Goal: Information Seeking & Learning: Check status

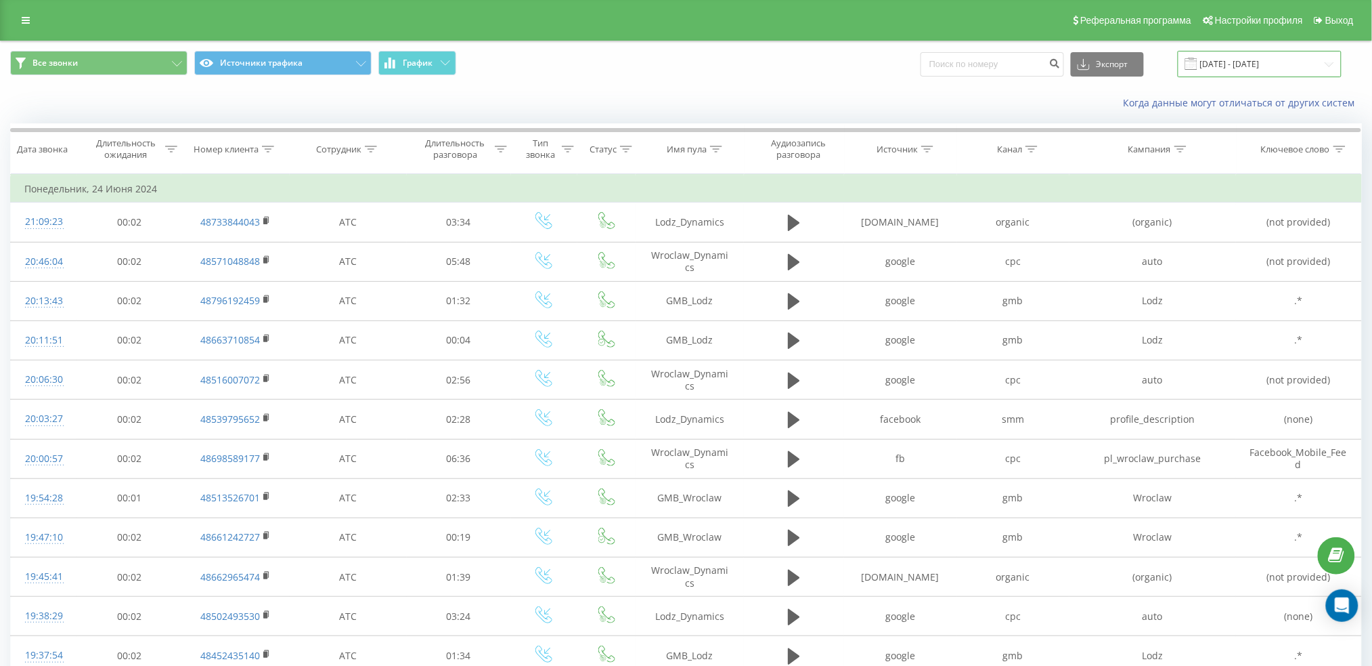
click at [1253, 76] on input "24.06.2024 - 24.06.2024" at bounding box center [1260, 64] width 164 height 26
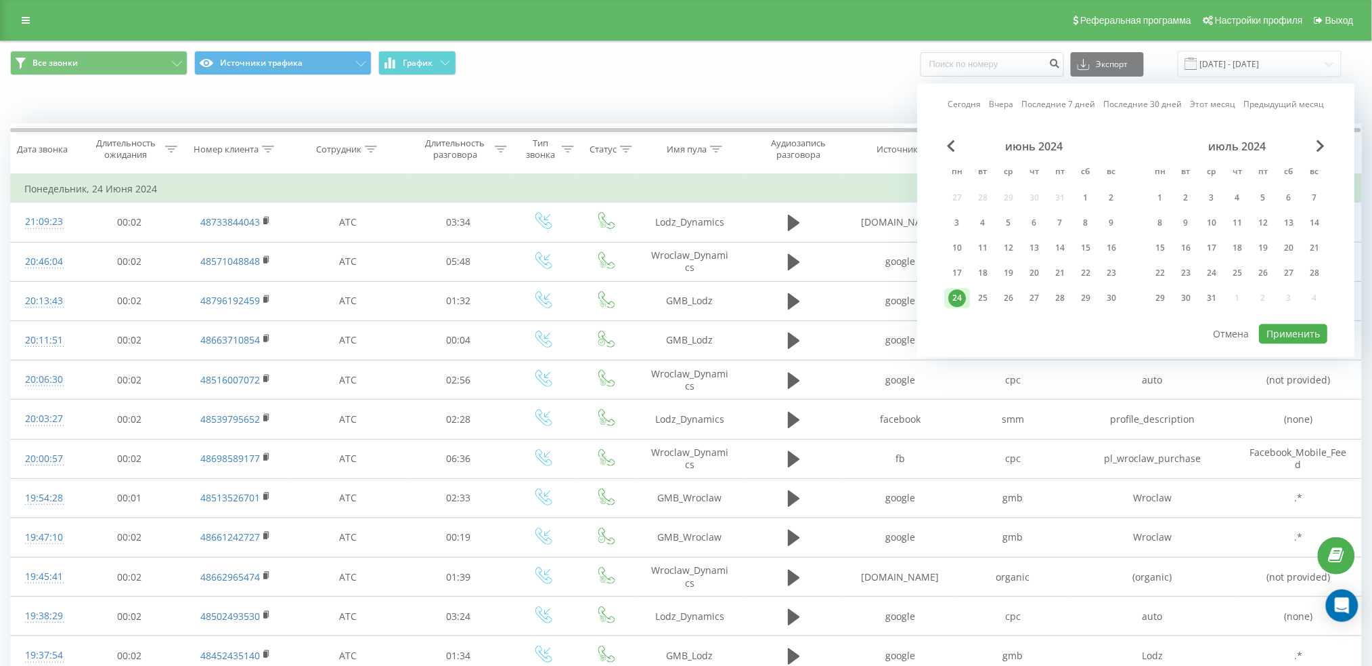
click at [1004, 106] on link "Вчера" at bounding box center [1001, 104] width 24 height 13
click at [1298, 325] on button "Применить" at bounding box center [1293, 334] width 68 height 20
type input "[DATE] - [DATE]"
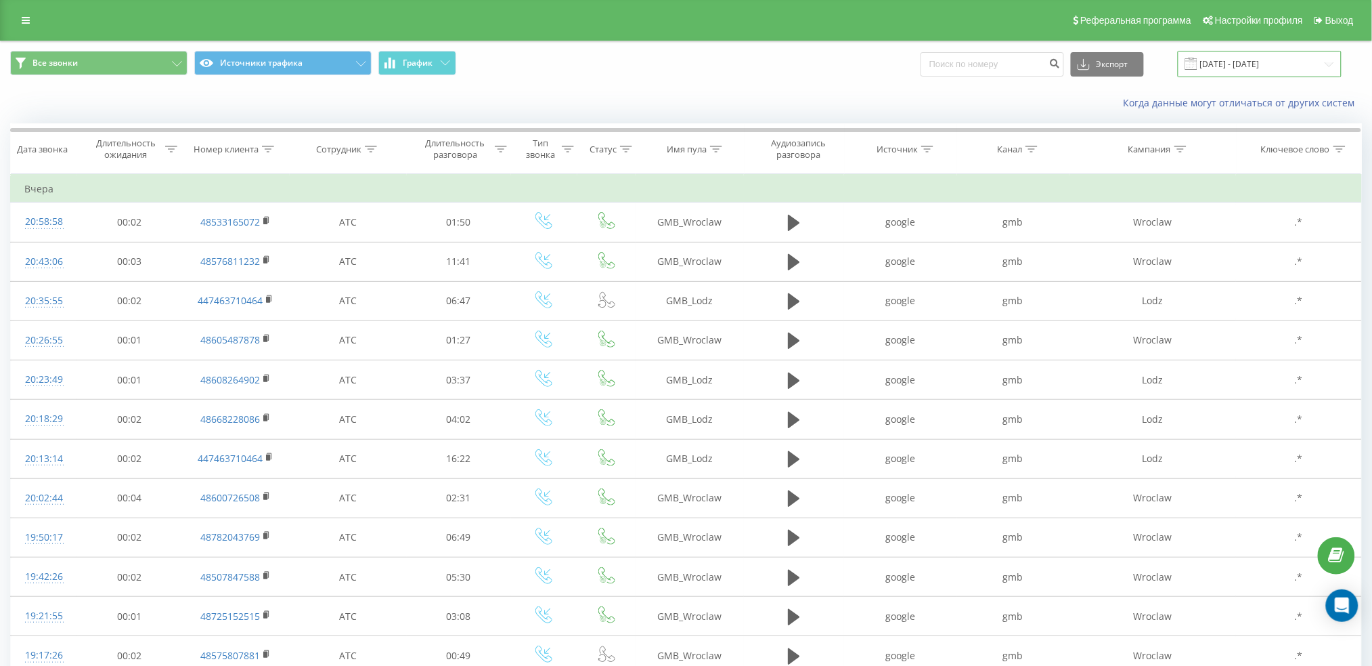
click at [1286, 56] on input "[DATE] - [DATE]" at bounding box center [1260, 64] width 164 height 26
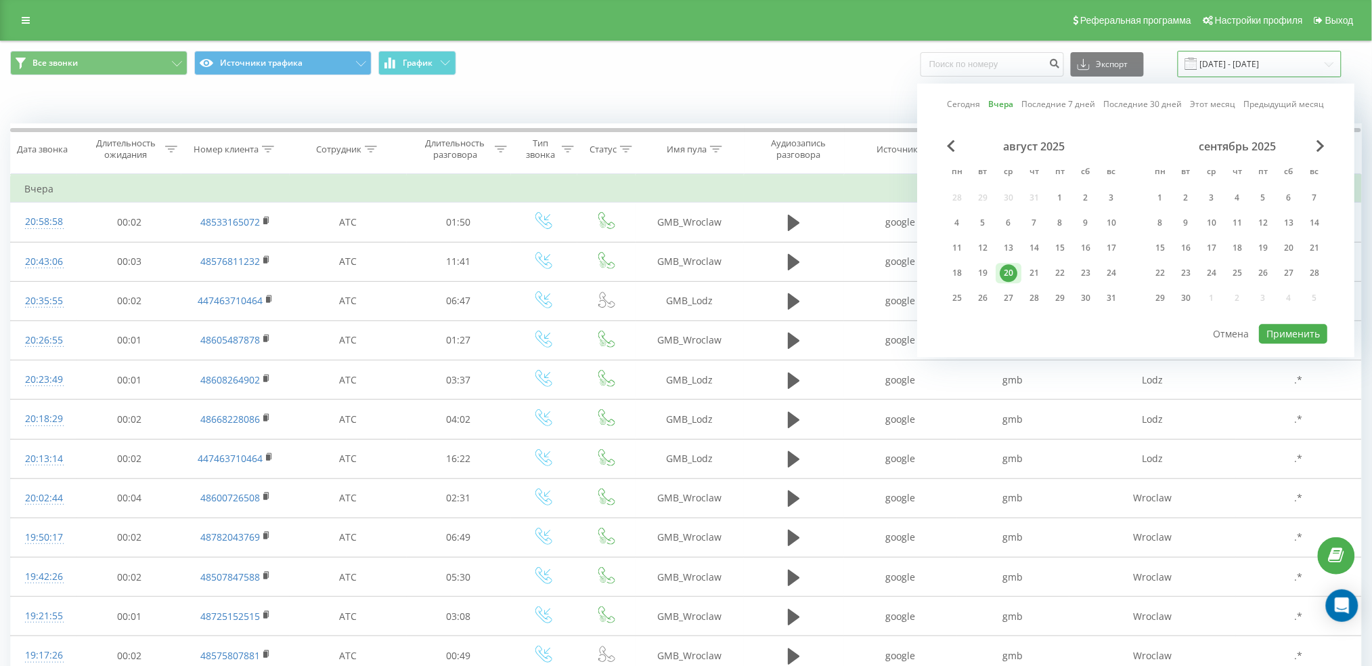
click at [1286, 56] on input "[DATE] - [DATE]" at bounding box center [1260, 64] width 164 height 26
click at [446, 68] on button "График" at bounding box center [417, 63] width 78 height 24
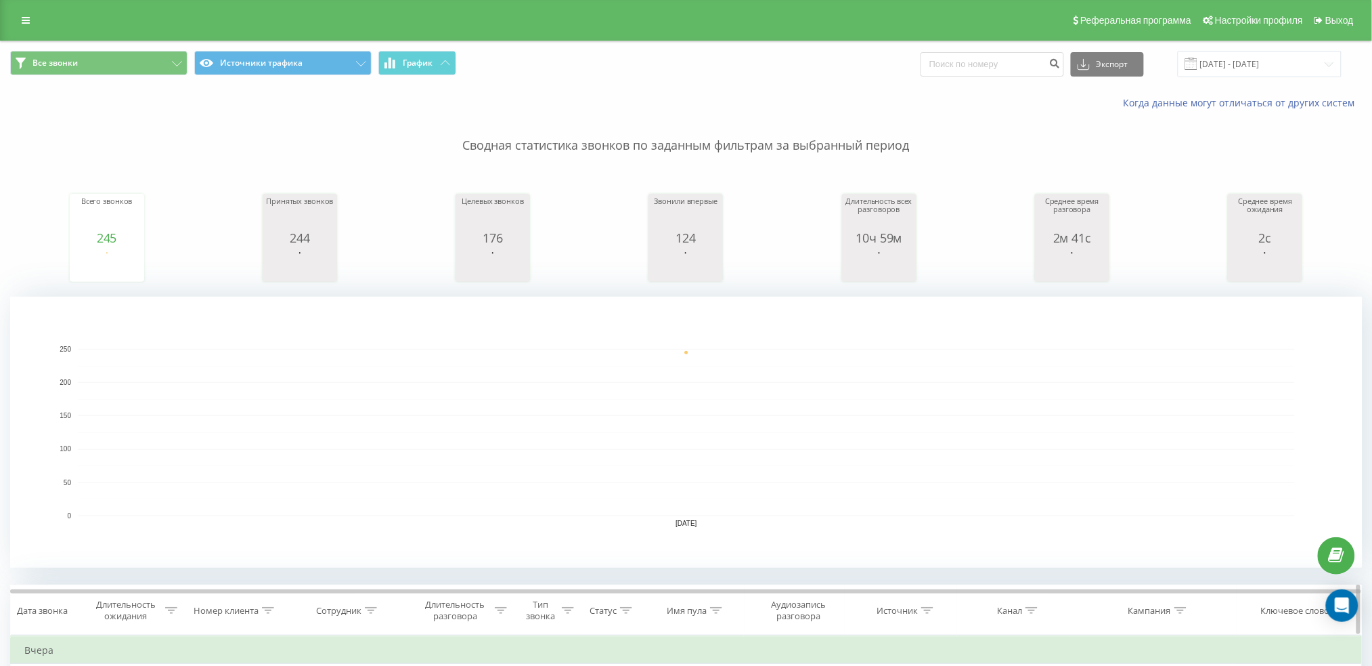
click at [713, 609] on icon at bounding box center [716, 610] width 12 height 7
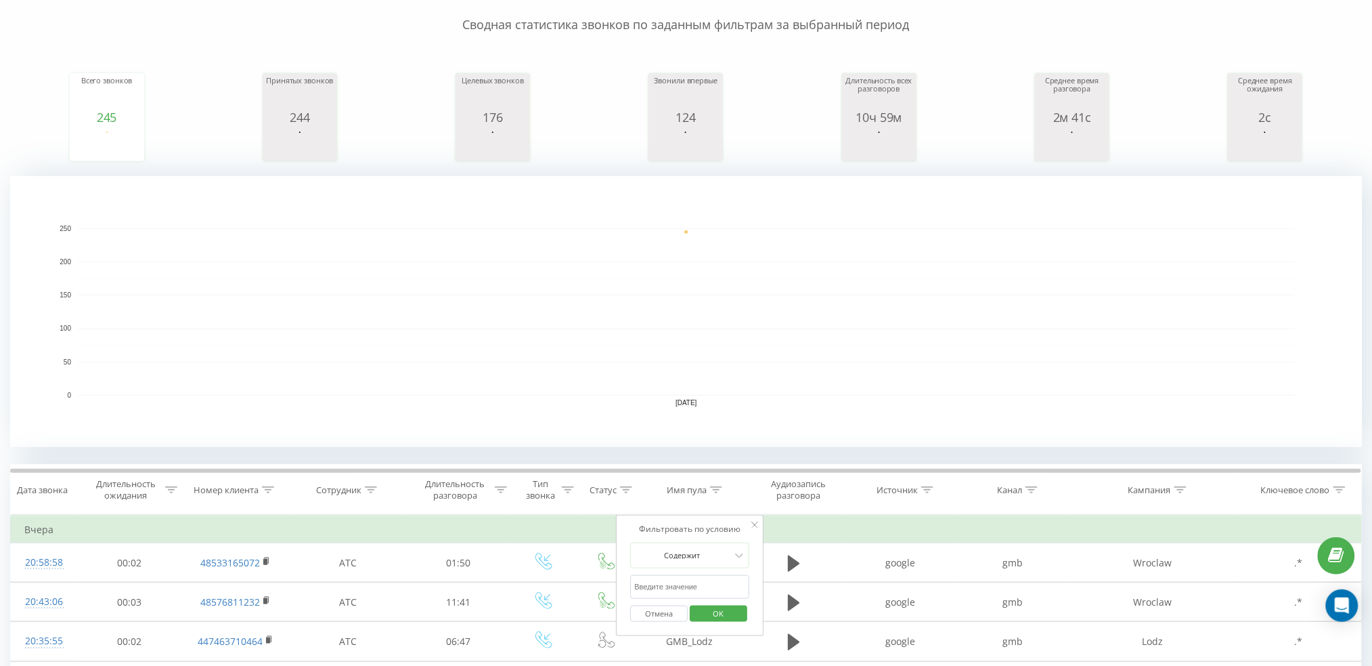
click at [681, 596] on input "text" at bounding box center [690, 587] width 119 height 24
type input "lo"
click at [707, 621] on span "OK" at bounding box center [719, 613] width 38 height 21
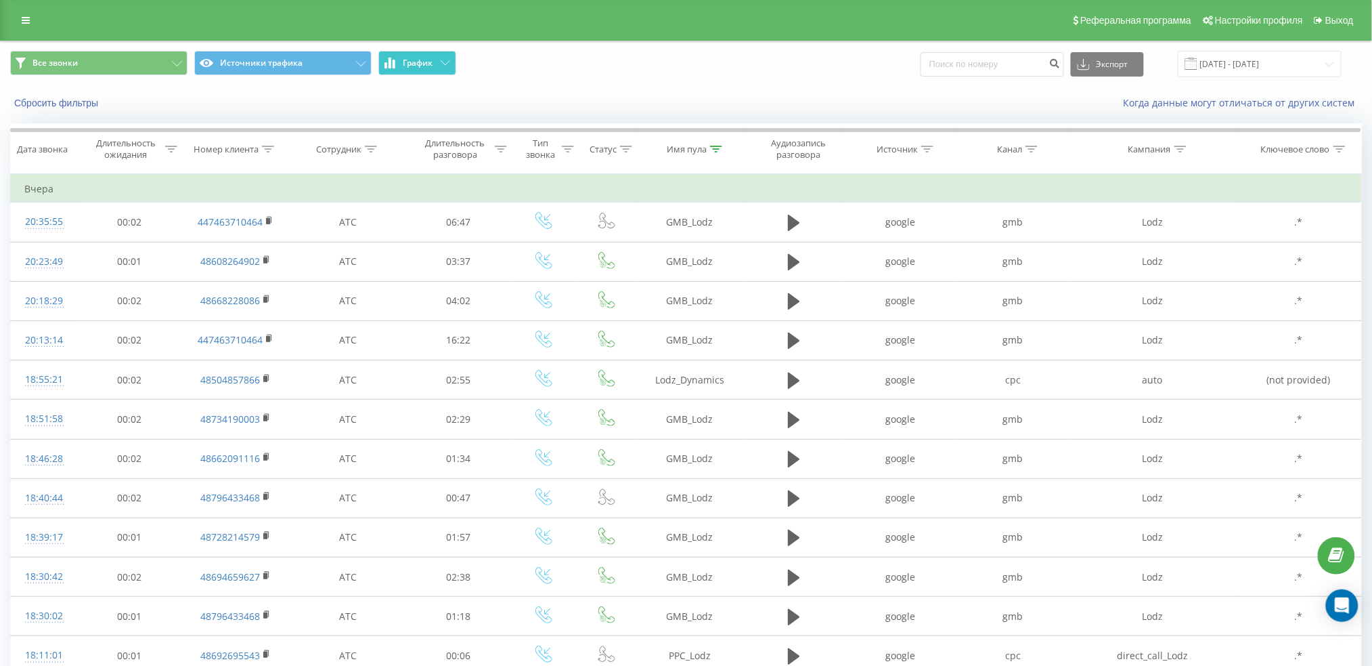
click at [445, 66] on button "График" at bounding box center [417, 63] width 78 height 24
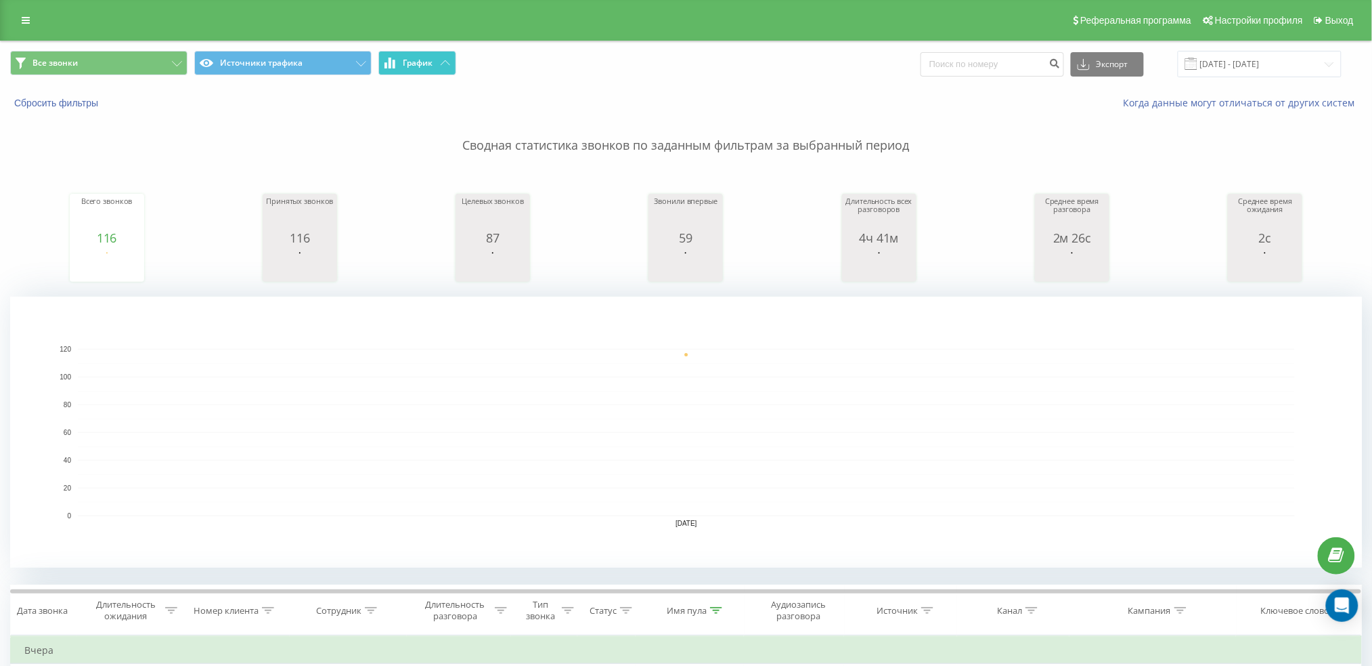
click at [422, 68] on button "График" at bounding box center [417, 63] width 78 height 24
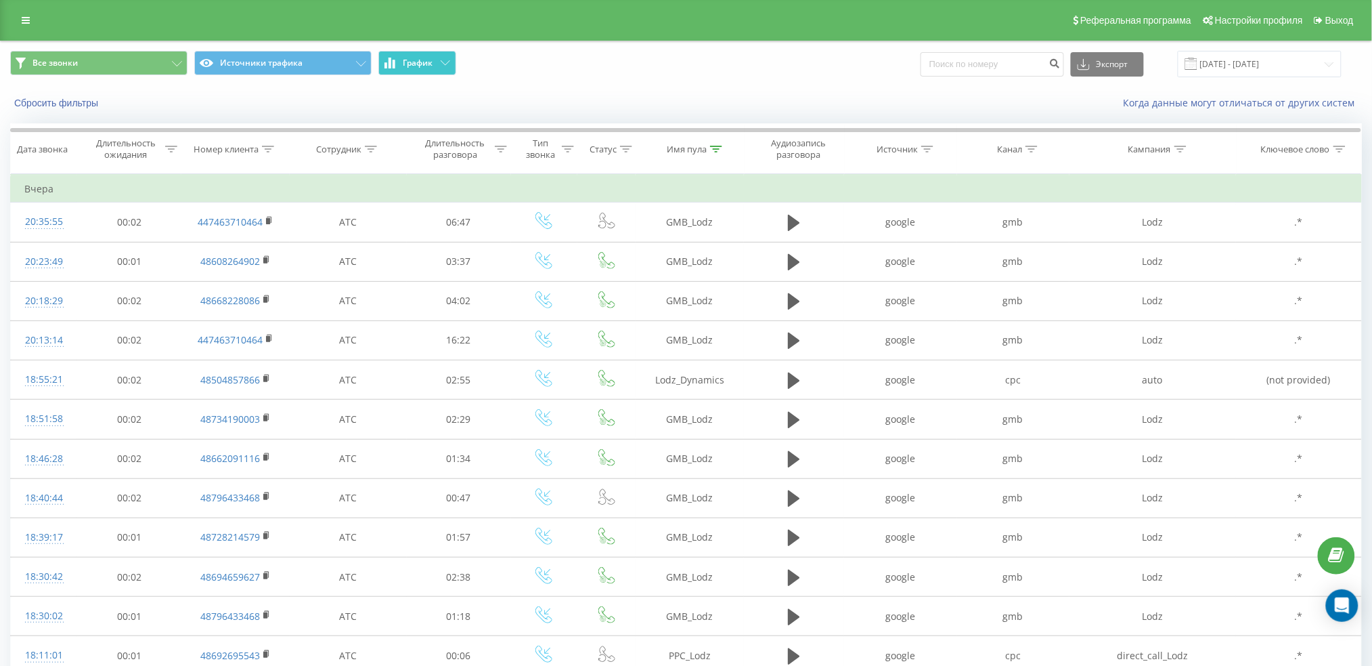
click at [415, 63] on span "График" at bounding box center [419, 62] width 30 height 9
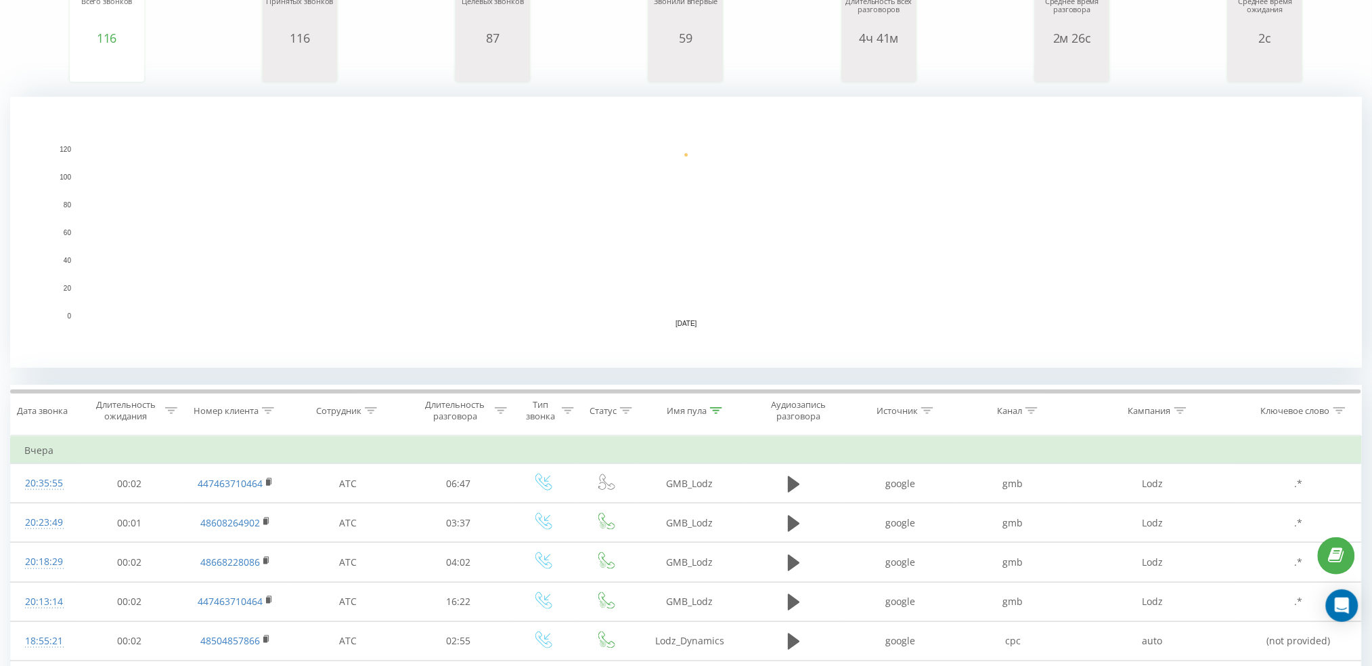
scroll to position [361, 0]
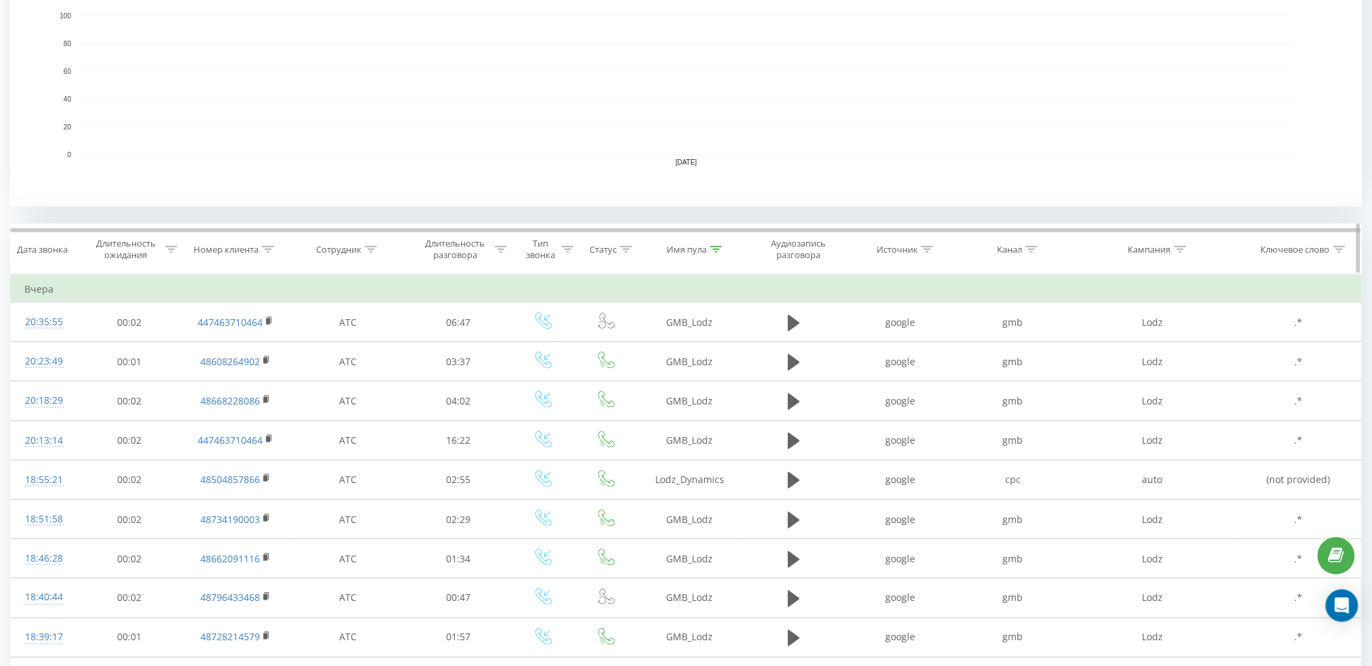
click at [714, 244] on div at bounding box center [716, 250] width 12 height 12
click at [704, 341] on input "lo" at bounding box center [690, 346] width 119 height 24
click at [702, 342] on input "text" at bounding box center [690, 346] width 119 height 24
type input "wr"
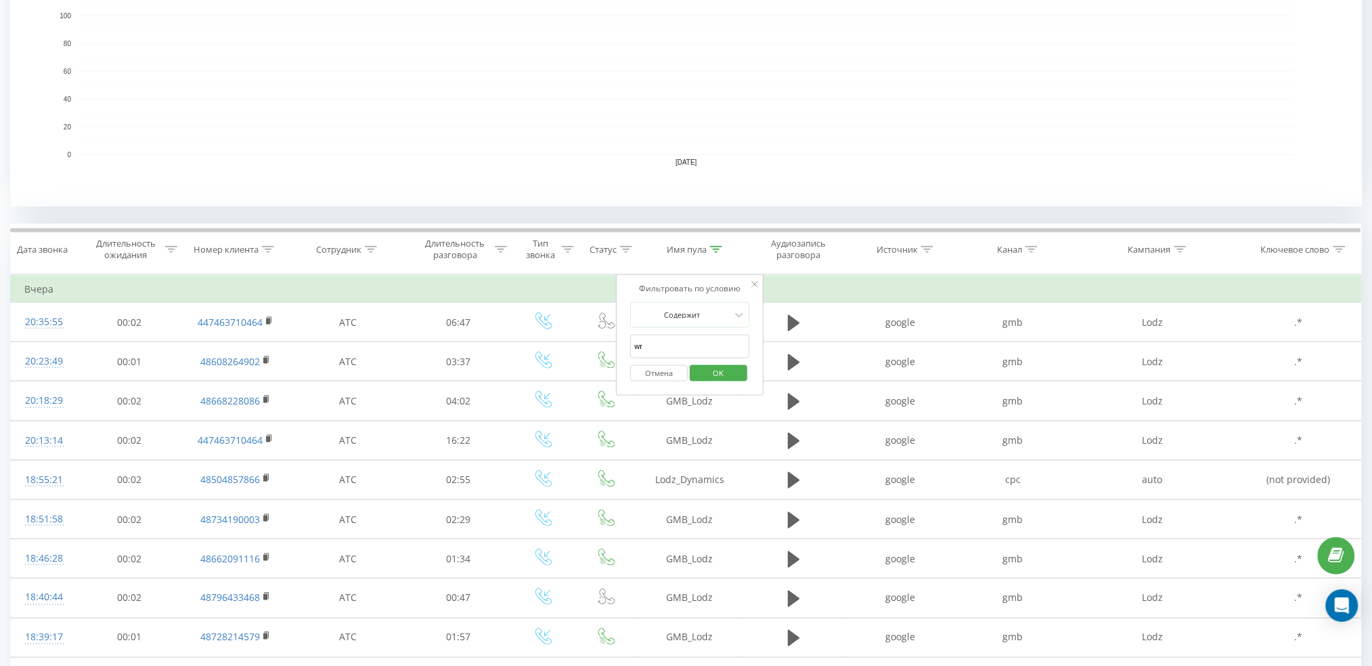
click at [743, 374] on button "OK" at bounding box center [719, 373] width 58 height 17
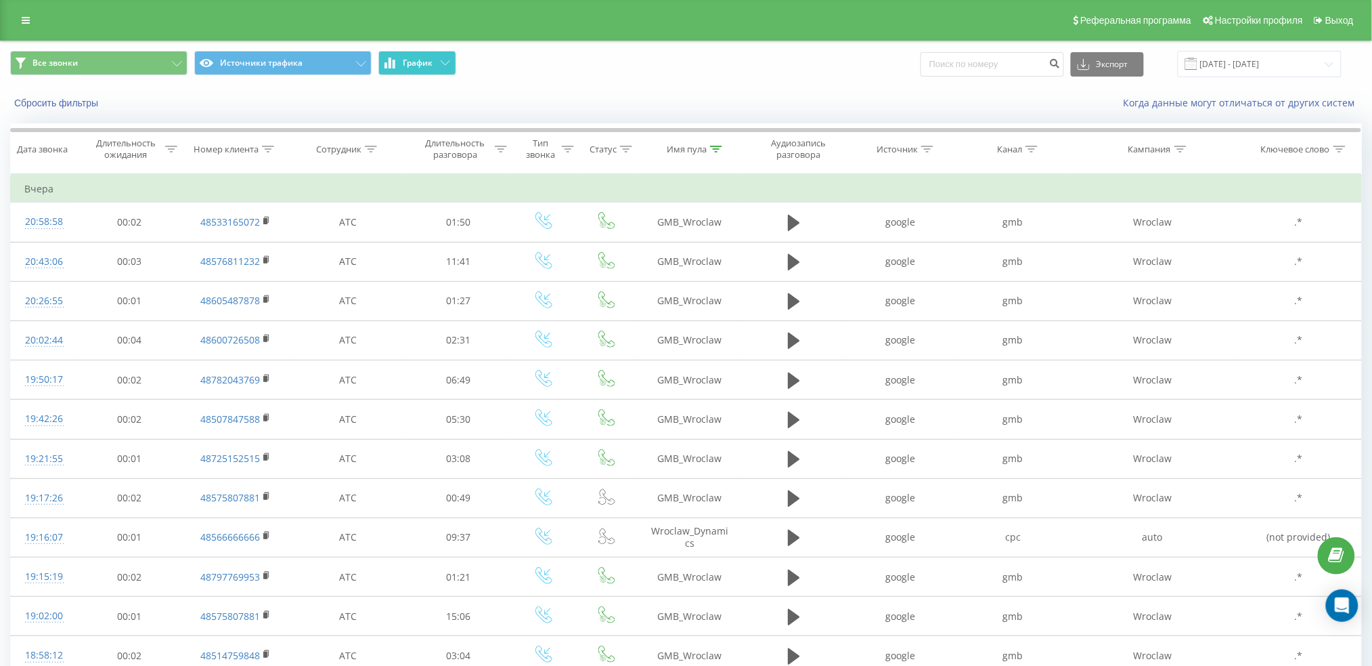
click at [421, 65] on span "График" at bounding box center [419, 62] width 30 height 9
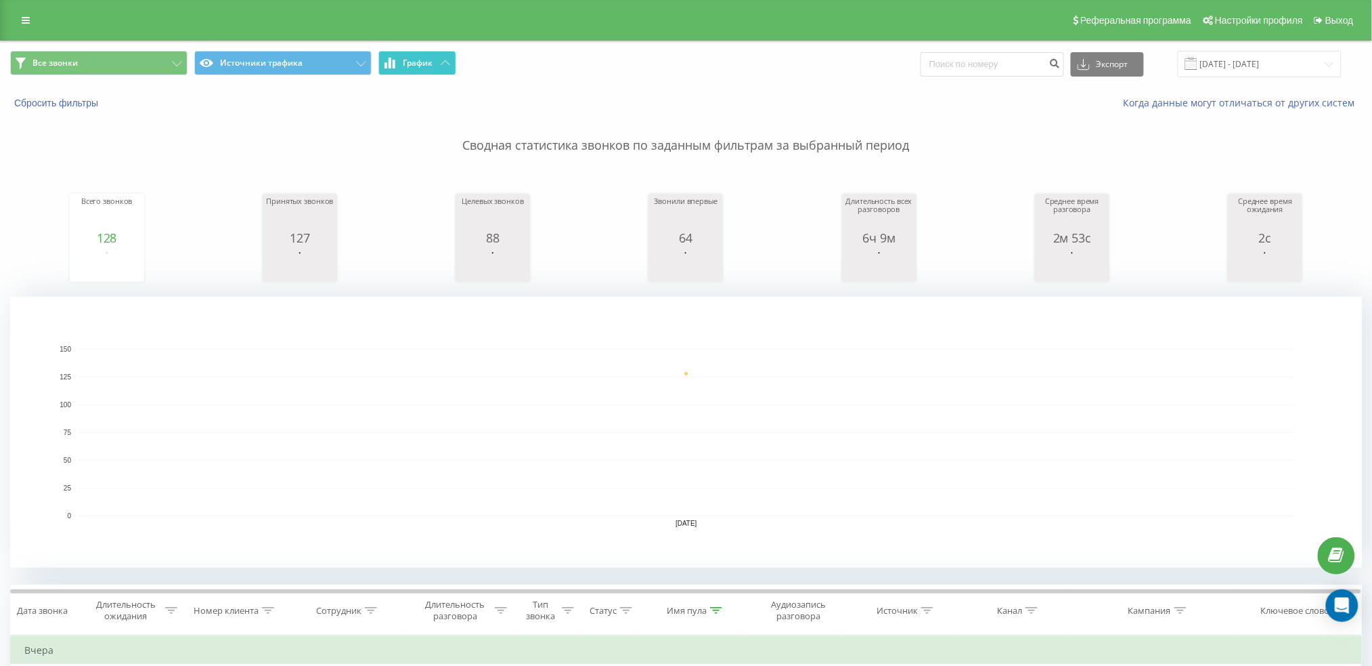
click at [421, 64] on span "График" at bounding box center [419, 62] width 30 height 9
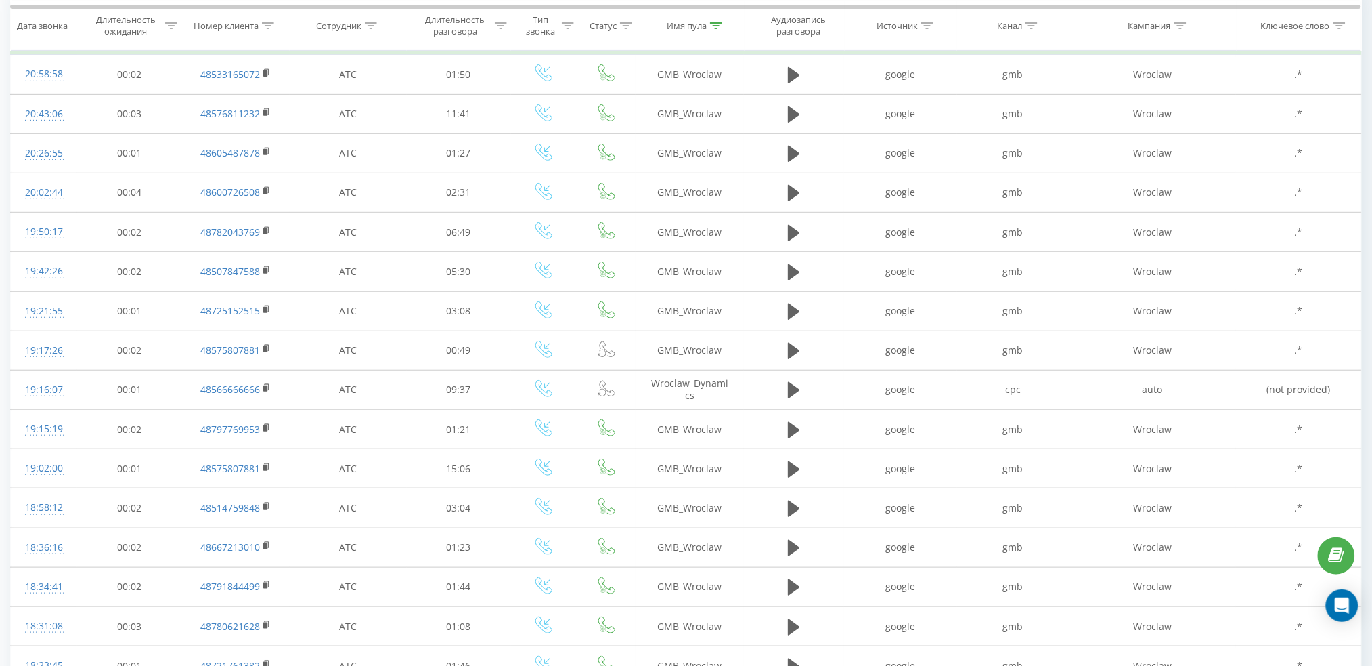
scroll to position [155, 0]
